Goal: Task Accomplishment & Management: Manage account settings

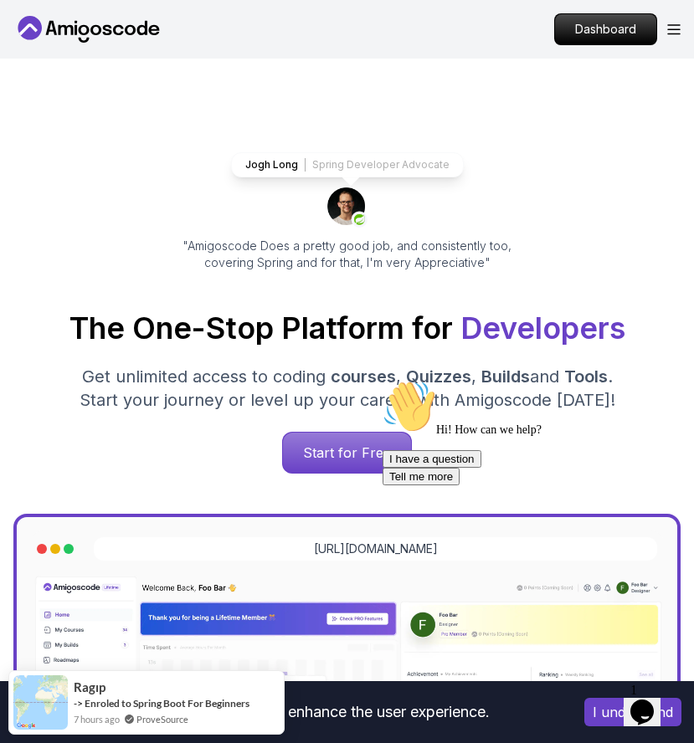
click at [670, 49] on nav "Products Resources Pricing Testimonials For Business Dashboard" at bounding box center [346, 29] width 667 height 59
click at [670, 41] on div "Dashboard" at bounding box center [617, 29] width 126 height 32
click at [670, 31] on icon "Open Menu" at bounding box center [673, 29] width 13 height 11
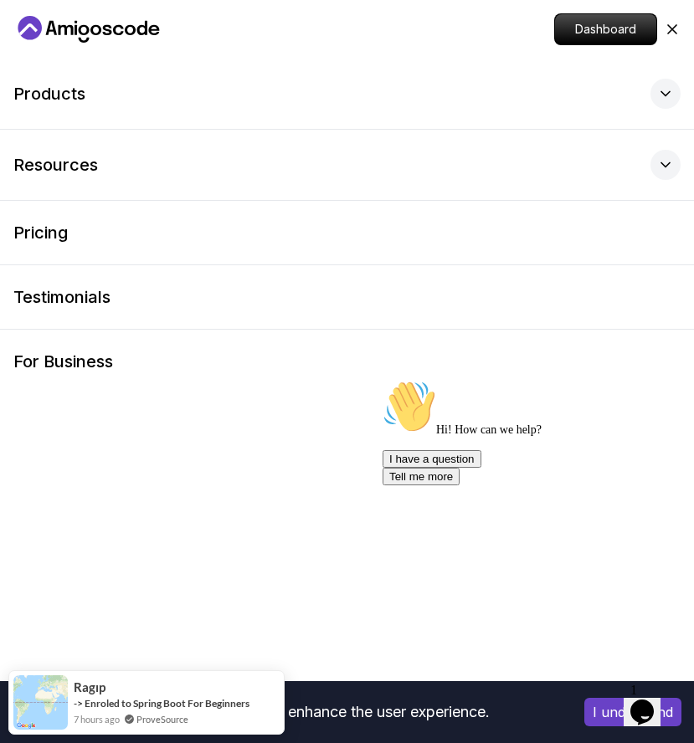
click at [679, 40] on div "Dashboard" at bounding box center [617, 29] width 126 height 32
click at [668, 26] on icon at bounding box center [672, 29] width 8 height 8
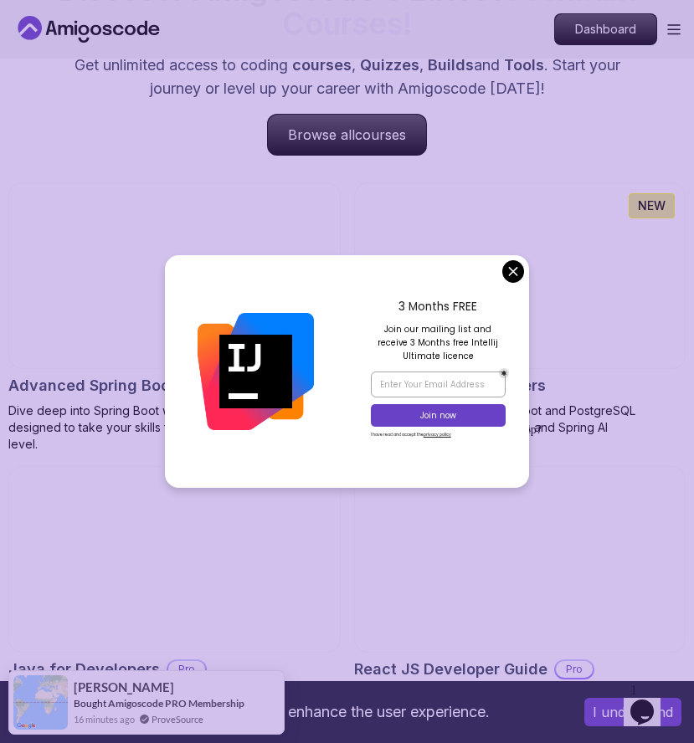
scroll to position [1454, 0]
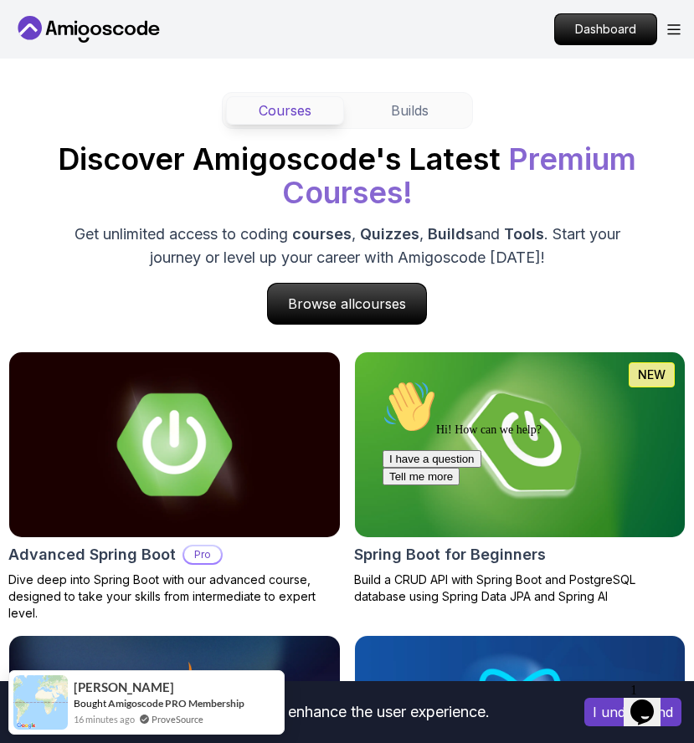
scroll to position [1350, 0]
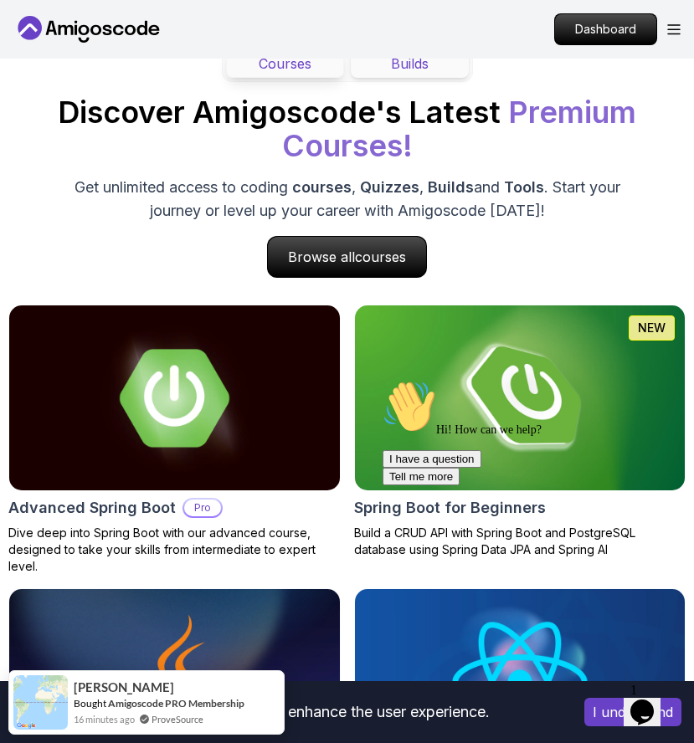
click at [409, 69] on button "Builds" at bounding box center [410, 63] width 118 height 28
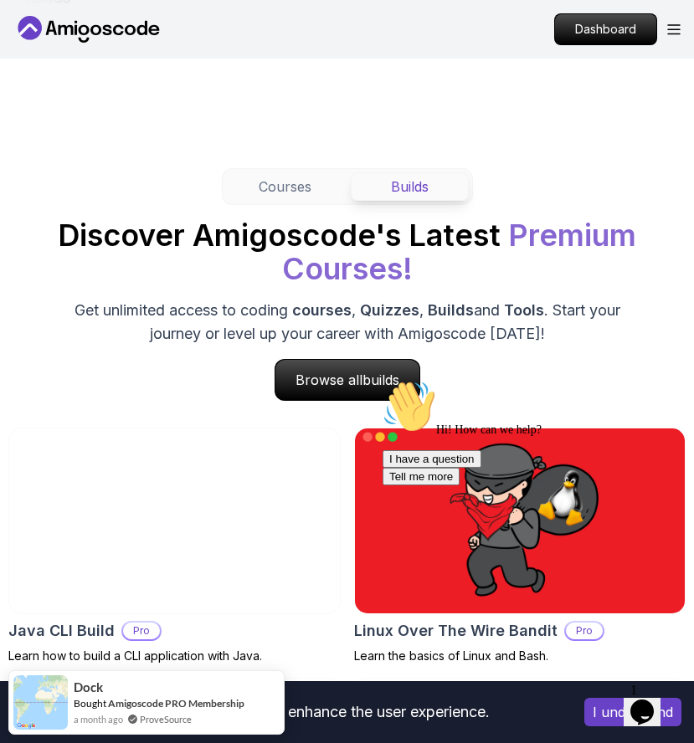
scroll to position [1185, 0]
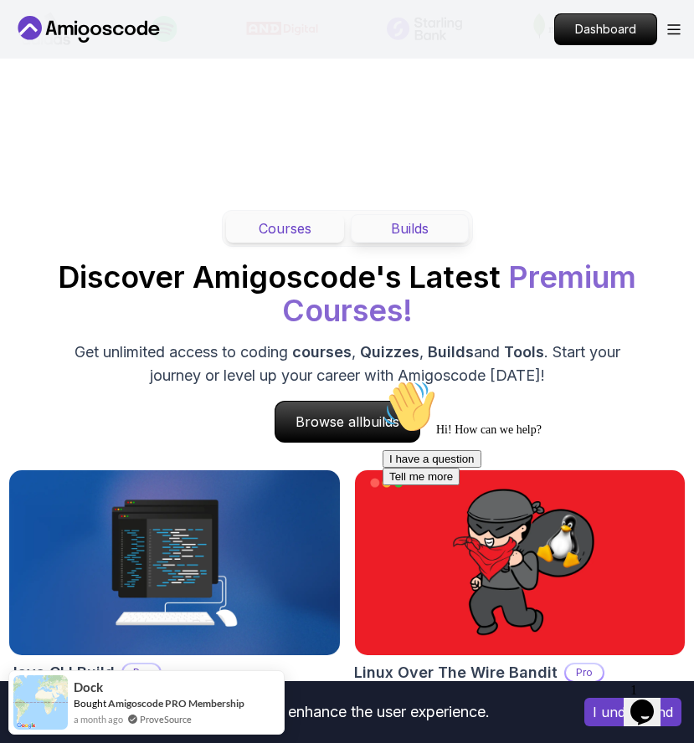
click at [311, 233] on button "Courses" at bounding box center [285, 228] width 118 height 28
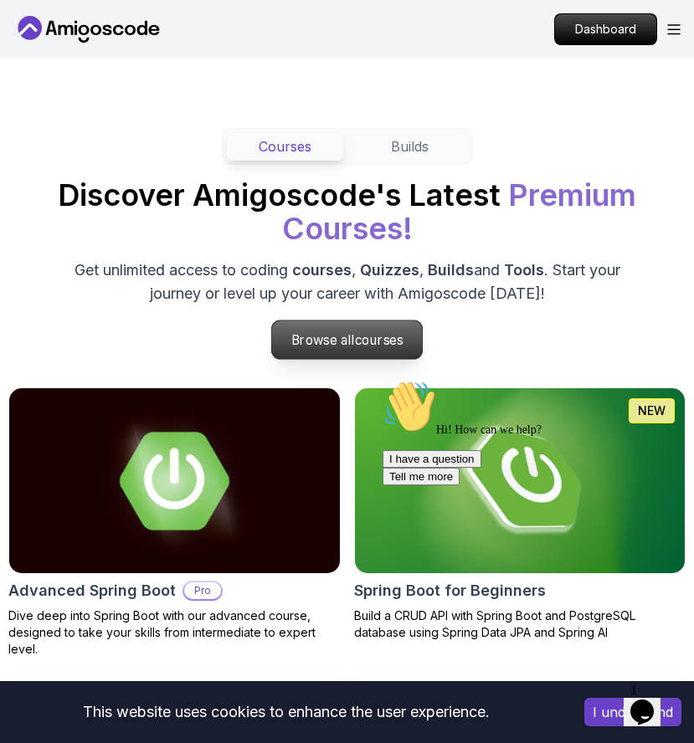
scroll to position [1262, 0]
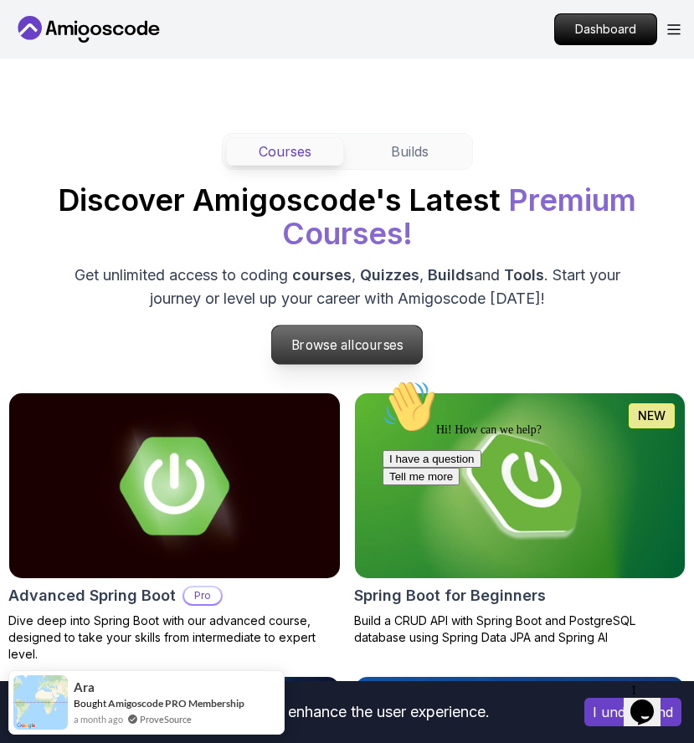
click at [338, 338] on p "Browse all courses" at bounding box center [347, 345] width 151 height 38
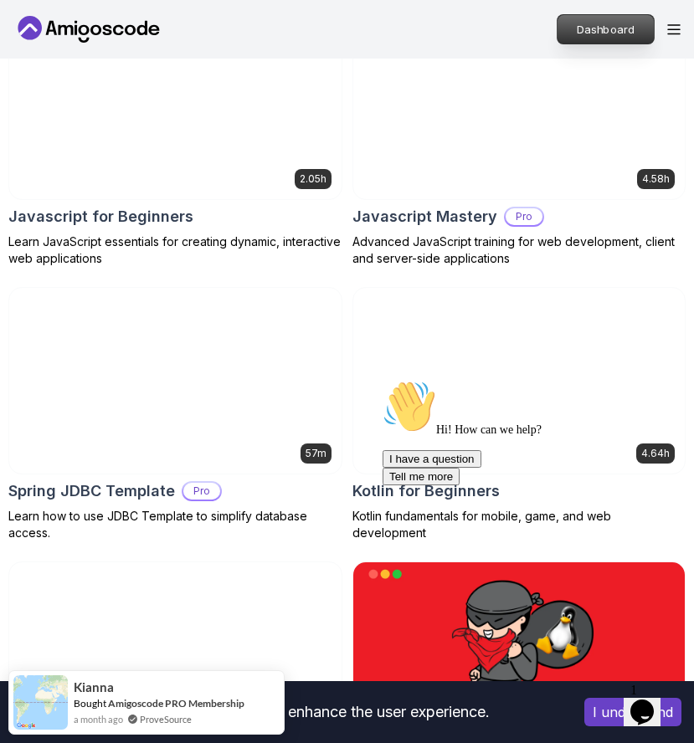
scroll to position [4793, 0]
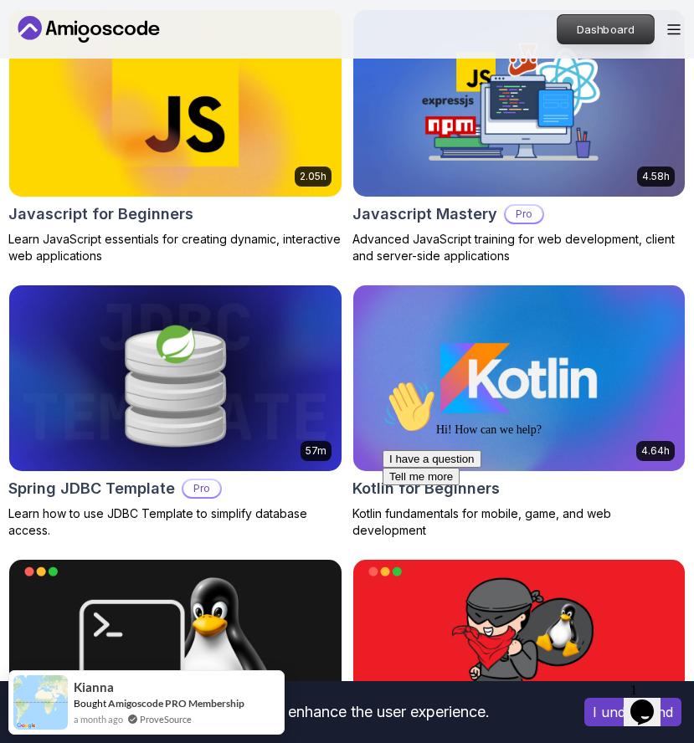
click at [631, 24] on p "Dashboard" at bounding box center [605, 29] width 96 height 28
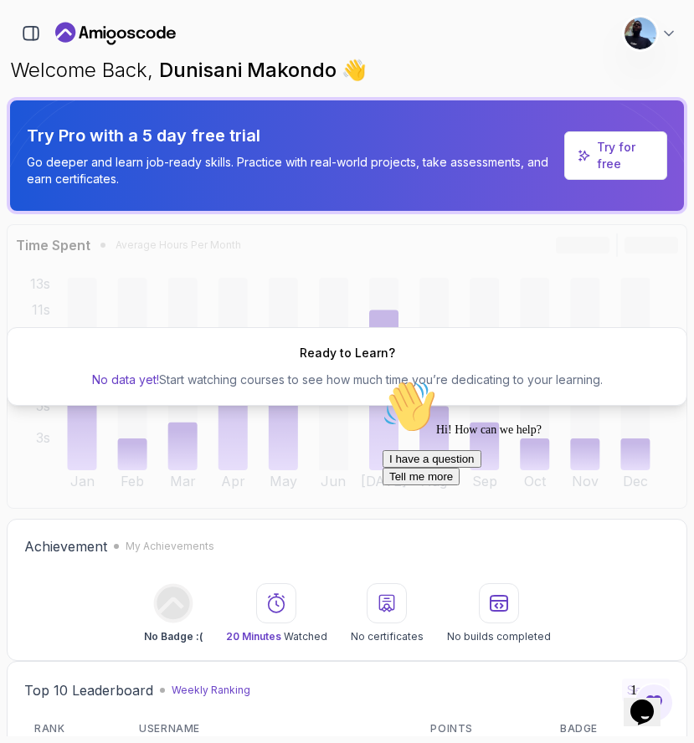
click at [654, 708] on icon "$i18n('chat', 'chat_widget')" at bounding box center [641, 712] width 23 height 25
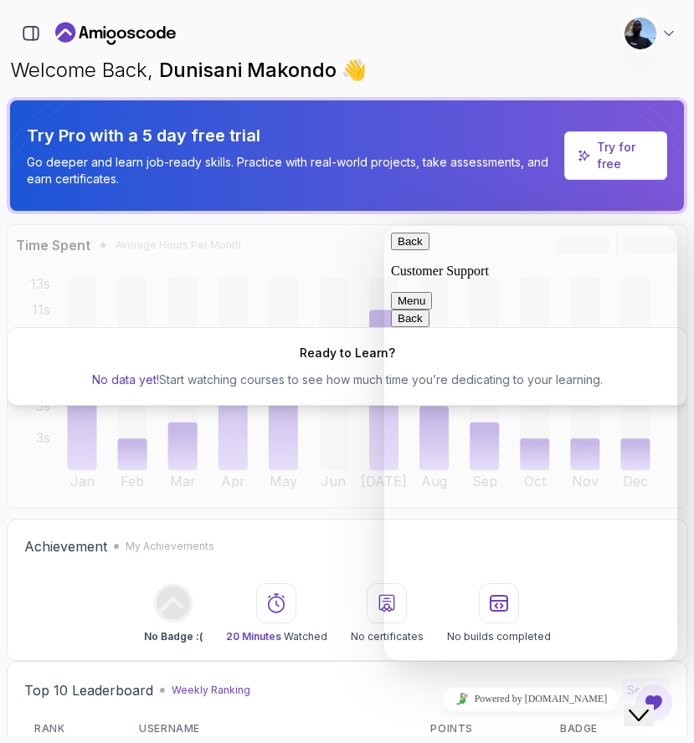
click at [649, 708] on icon "Close Chat This icon closes the chat window." at bounding box center [639, 716] width 20 height 20
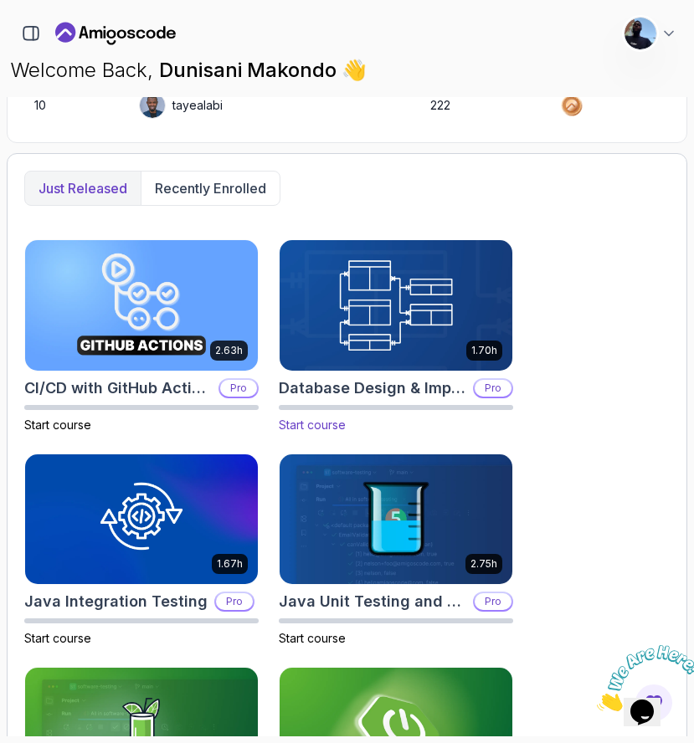
scroll to position [793, 0]
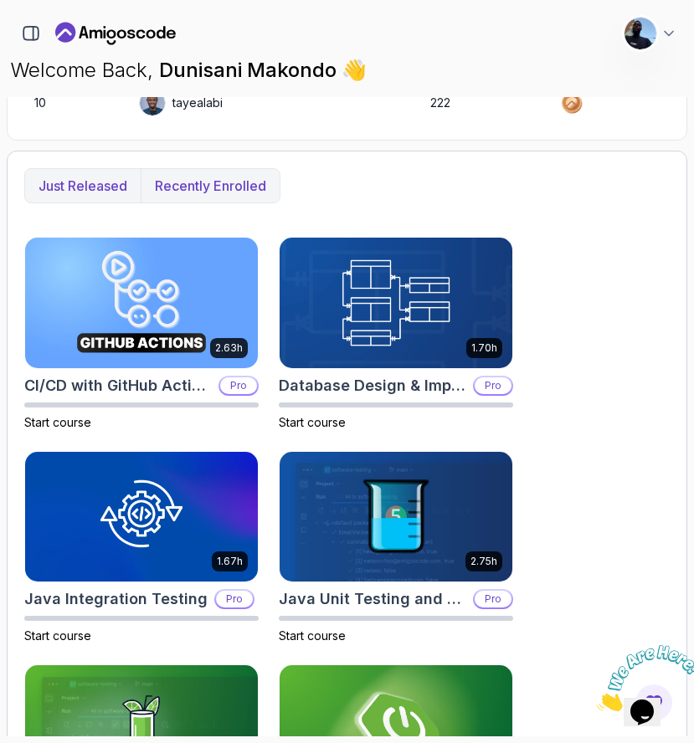
click at [192, 187] on p "Recently enrolled" at bounding box center [210, 186] width 111 height 20
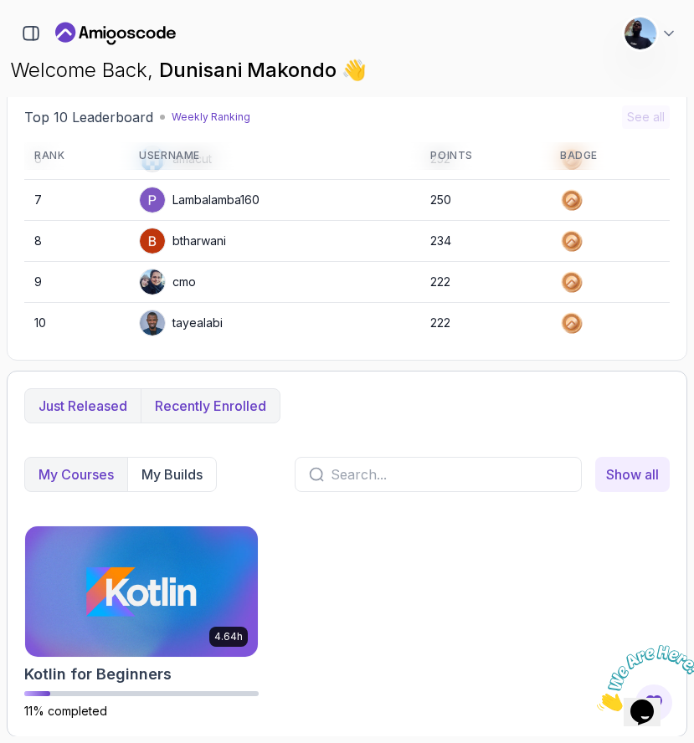
click at [79, 402] on p "Just released" at bounding box center [82, 406] width 89 height 20
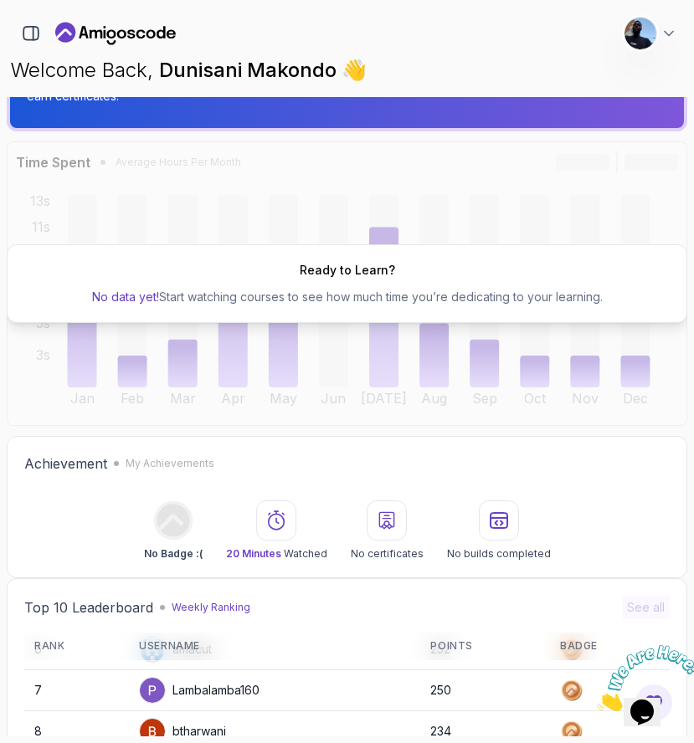
scroll to position [0, 0]
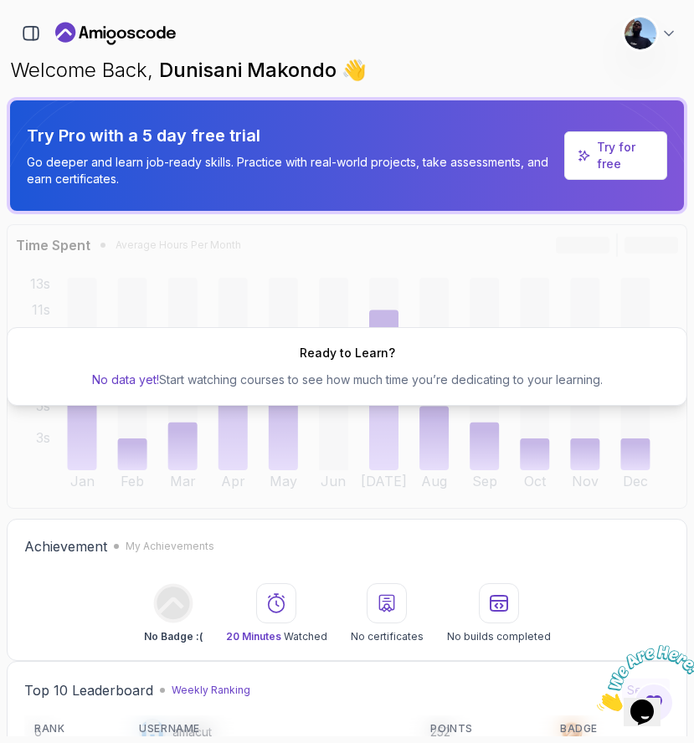
click at [608, 156] on p "Try for free" at bounding box center [625, 155] width 56 height 33
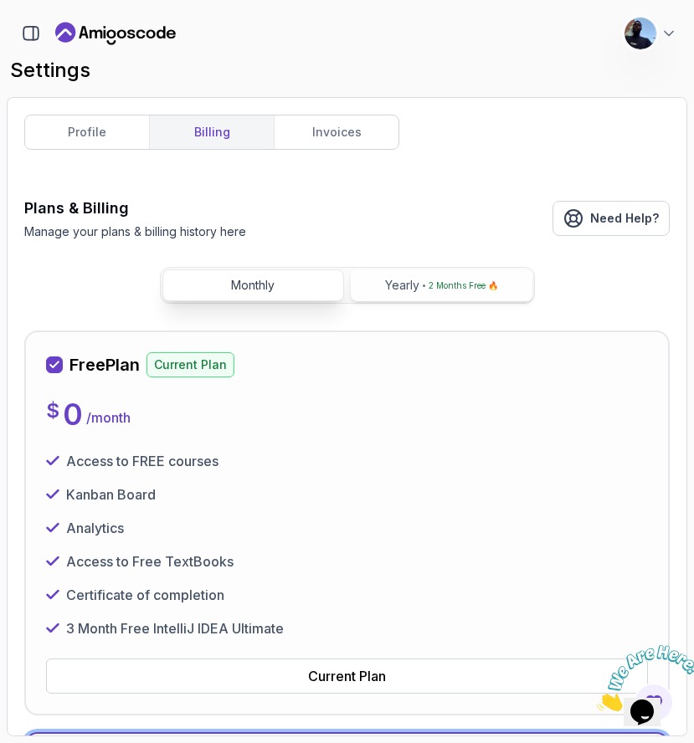
click at [414, 287] on p "Yearly" at bounding box center [402, 285] width 34 height 17
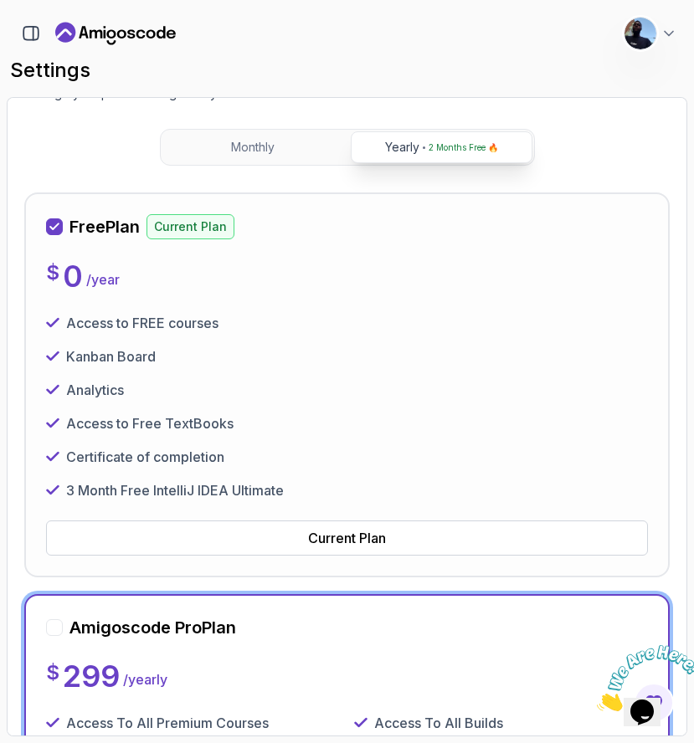
scroll to position [44, 0]
